Goal: Navigation & Orientation: Understand site structure

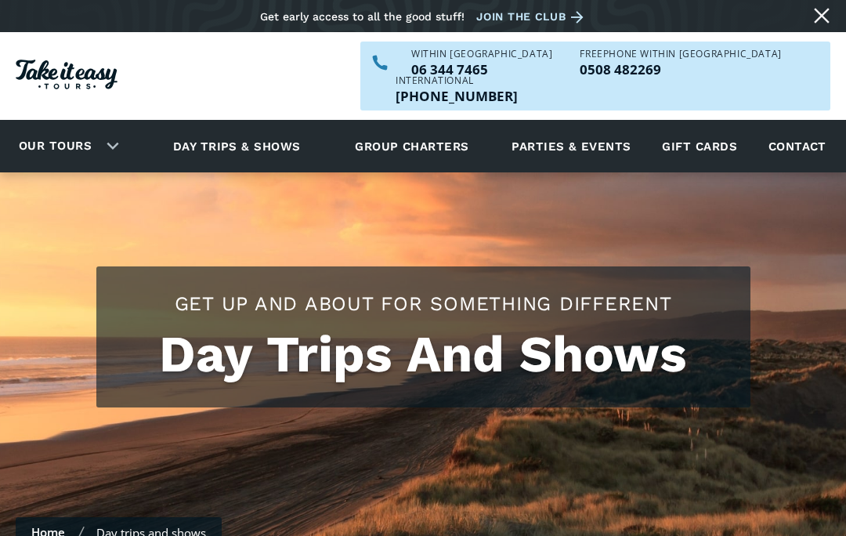
click at [110, 125] on div "Our tours" at bounding box center [65, 146] width 131 height 43
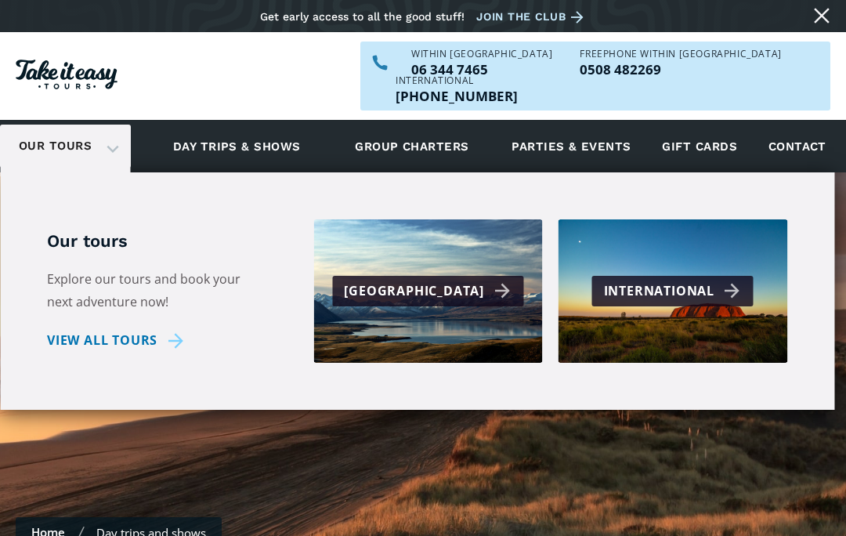
click at [176, 329] on link "View all tours" at bounding box center [118, 340] width 142 height 23
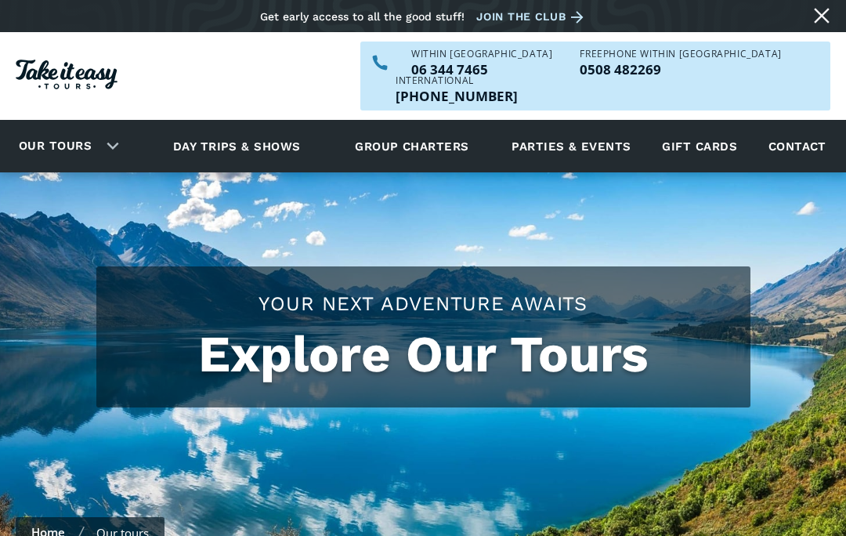
click at [595, 125] on link "Parties & events" at bounding box center [571, 146] width 135 height 43
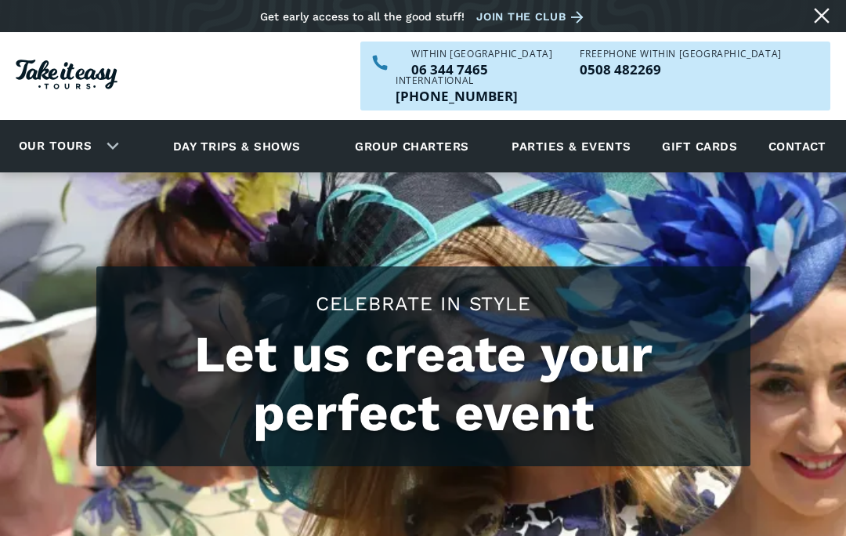
click at [440, 125] on link "Group charters" at bounding box center [411, 146] width 153 height 43
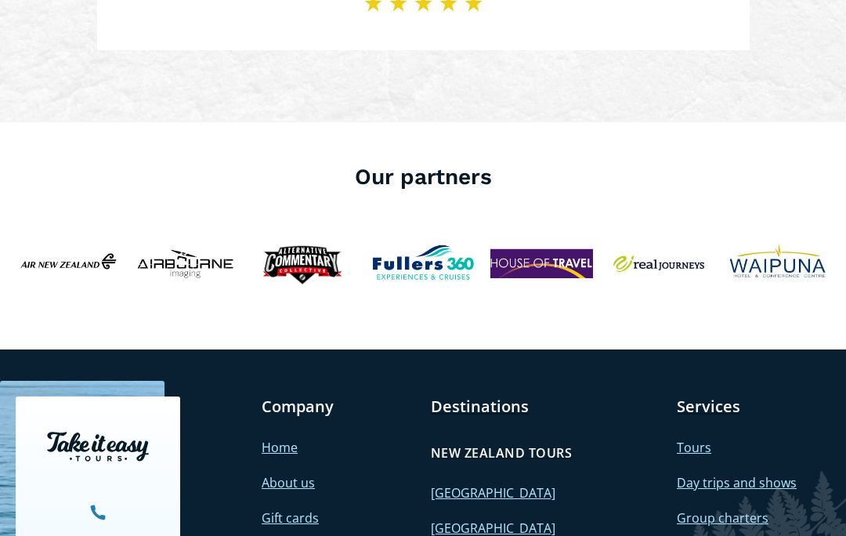
scroll to position [3639, 0]
